Goal: Use online tool/utility: Utilize a website feature to perform a specific function

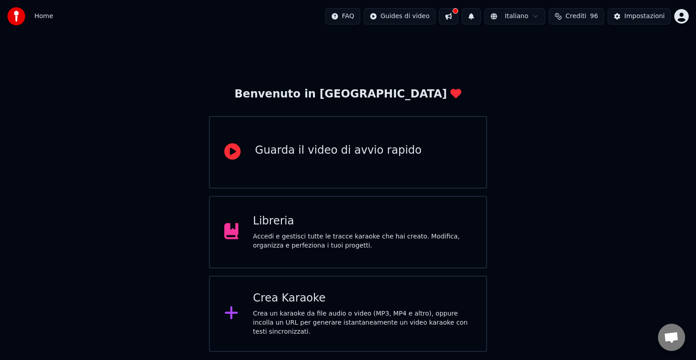
click at [318, 313] on div "Crea un karaoke da file audio o video (MP3, MP4 e altro), oppure incolla un URL…" at bounding box center [362, 322] width 219 height 27
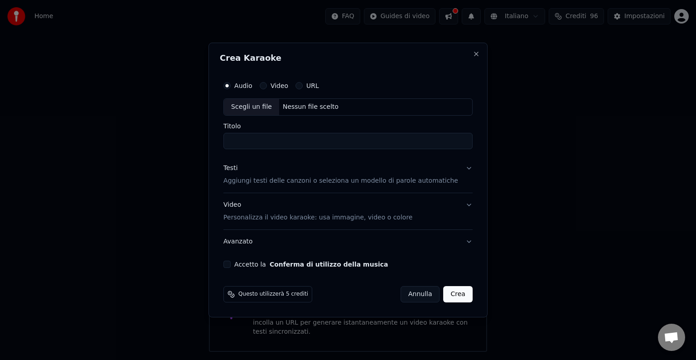
click at [242, 105] on div "Scegli un file" at bounding box center [251, 107] width 55 height 16
type input "**********"
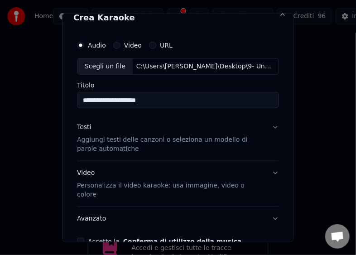
scroll to position [45, 0]
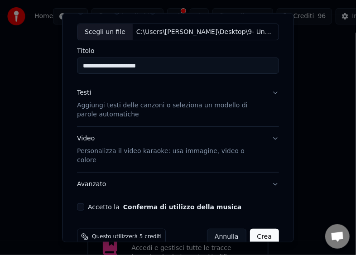
click at [79, 204] on button "Accetto la Conferma di utilizzo della musica" at bounding box center [80, 207] width 7 height 7
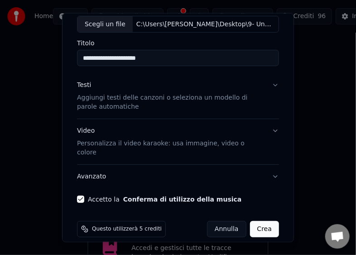
click at [254, 221] on button "Crea" at bounding box center [264, 229] width 29 height 16
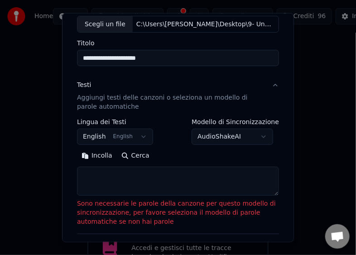
click at [97, 157] on button "Incolla" at bounding box center [97, 156] width 40 height 15
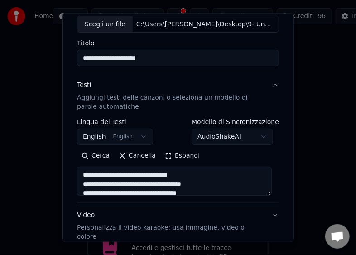
type textarea "**********"
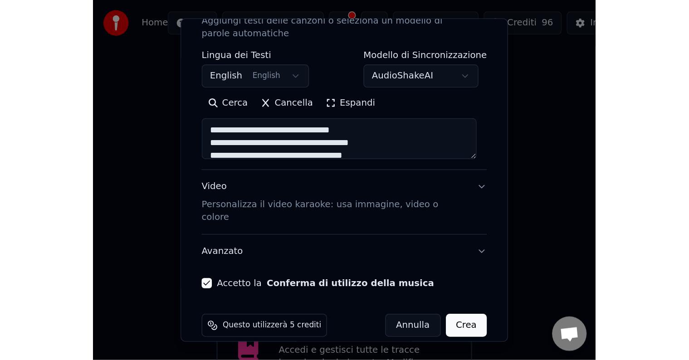
scroll to position [136, 0]
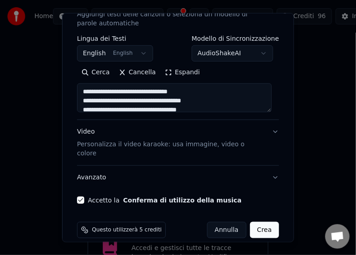
click at [258, 222] on button "Crea" at bounding box center [264, 230] width 29 height 16
select select "**"
type textarea "**********"
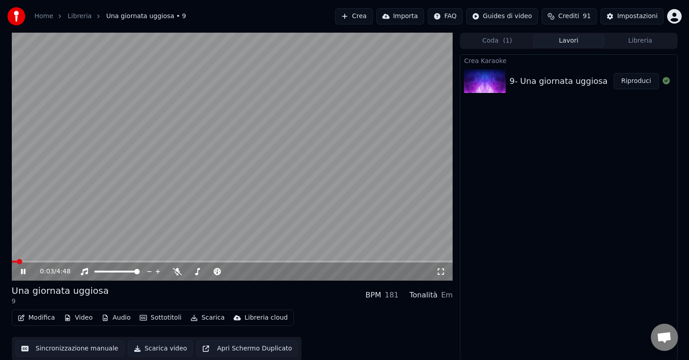
click at [166, 350] on button "Scarica video" at bounding box center [160, 348] width 65 height 16
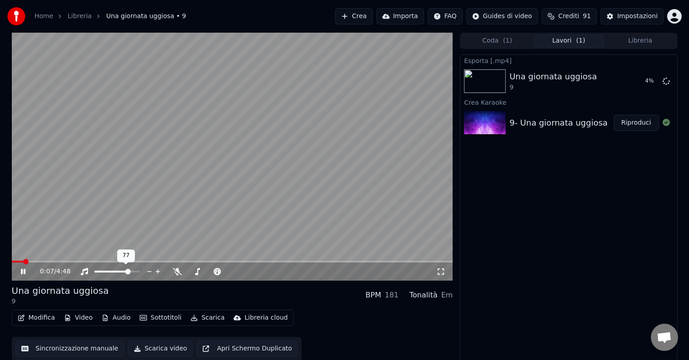
click at [129, 270] on span at bounding box center [127, 271] width 5 height 5
click at [71, 263] on div "0:09 / 4:48" at bounding box center [232, 272] width 441 height 18
drag, startPoint x: 34, startPoint y: 259, endPoint x: 53, endPoint y: 258, distance: 18.2
click at [53, 258] on video at bounding box center [232, 157] width 441 height 248
drag, startPoint x: 40, startPoint y: 263, endPoint x: 48, endPoint y: 261, distance: 7.8
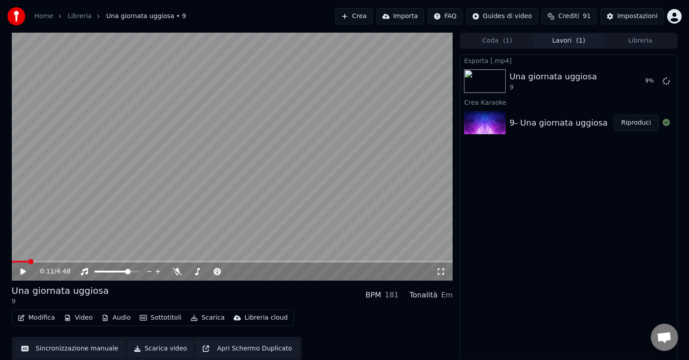
click at [51, 261] on div "0:11 / 4:48" at bounding box center [232, 271] width 441 height 20
click at [27, 267] on div "0:11 / 4:48" at bounding box center [232, 271] width 434 height 9
click at [24, 271] on icon at bounding box center [22, 271] width 5 height 6
click at [74, 259] on span at bounding box center [75, 261] width 5 height 5
click at [152, 261] on span at bounding box center [232, 262] width 441 height 2
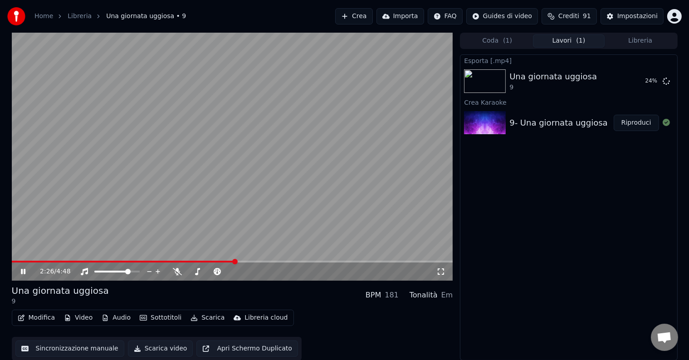
click at [235, 262] on span at bounding box center [232, 262] width 441 height 2
click at [282, 261] on span at bounding box center [232, 262] width 441 height 2
click at [269, 259] on video at bounding box center [232, 157] width 441 height 248
click at [270, 261] on span at bounding box center [191, 262] width 359 height 2
click at [20, 273] on icon at bounding box center [22, 271] width 5 height 6
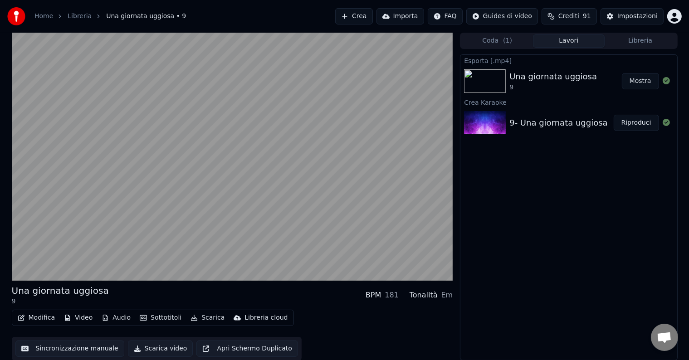
click at [50, 347] on button "Sincronizzazione manuale" at bounding box center [69, 348] width 109 height 16
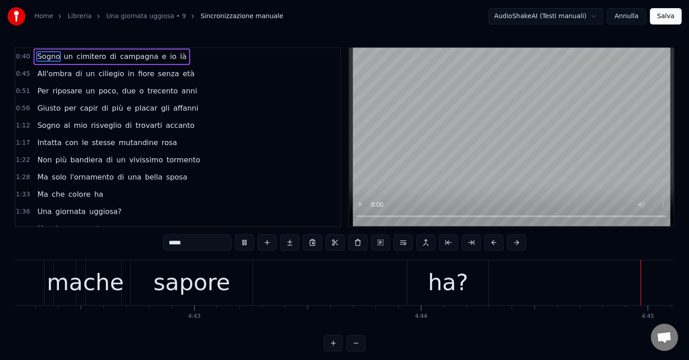
scroll to position [0, 64576]
